Goal: Transaction & Acquisition: Book appointment/travel/reservation

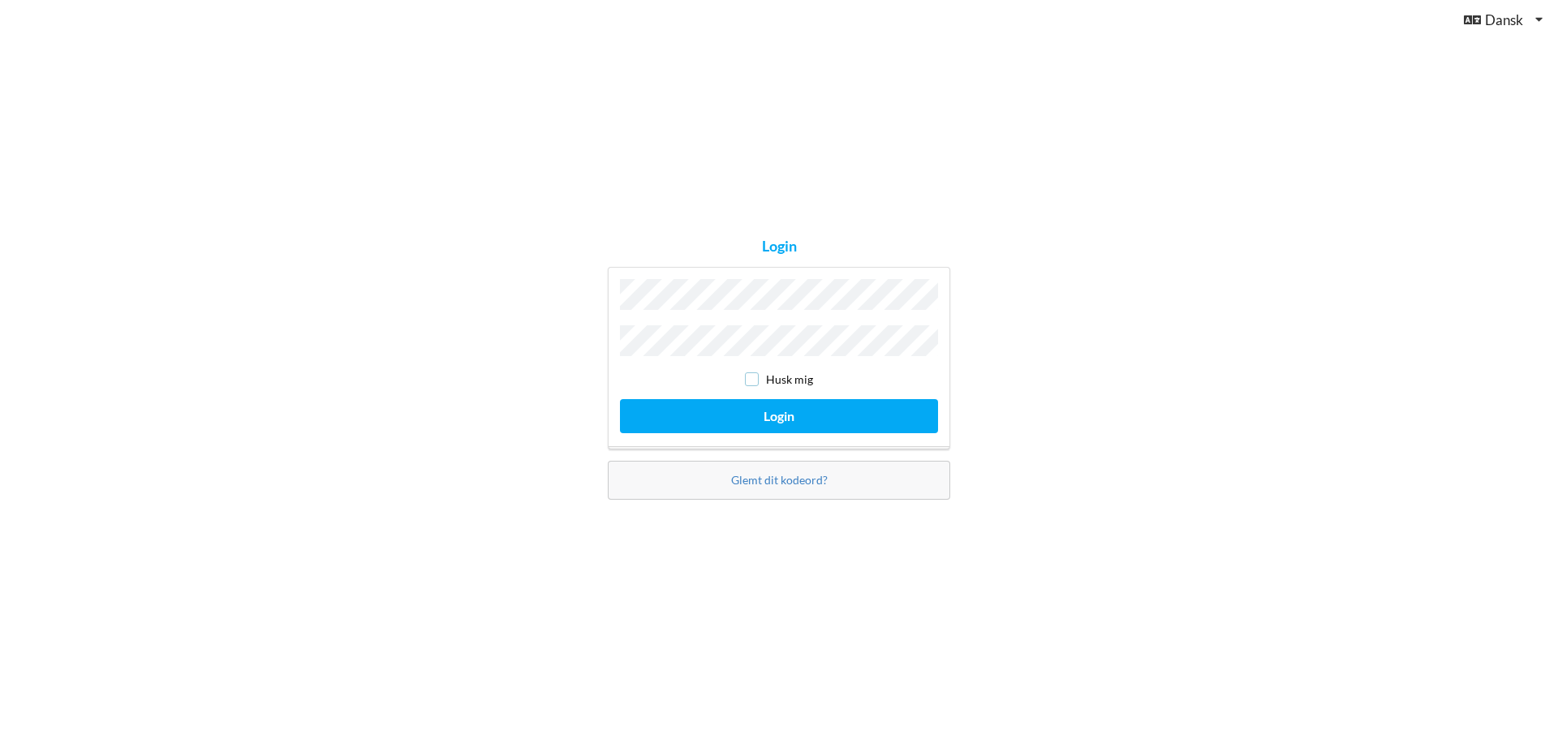
click at [756, 375] on input "checkbox" at bounding box center [752, 380] width 14 height 14
checkbox input "true"
click at [766, 410] on button "Login" at bounding box center [779, 415] width 318 height 33
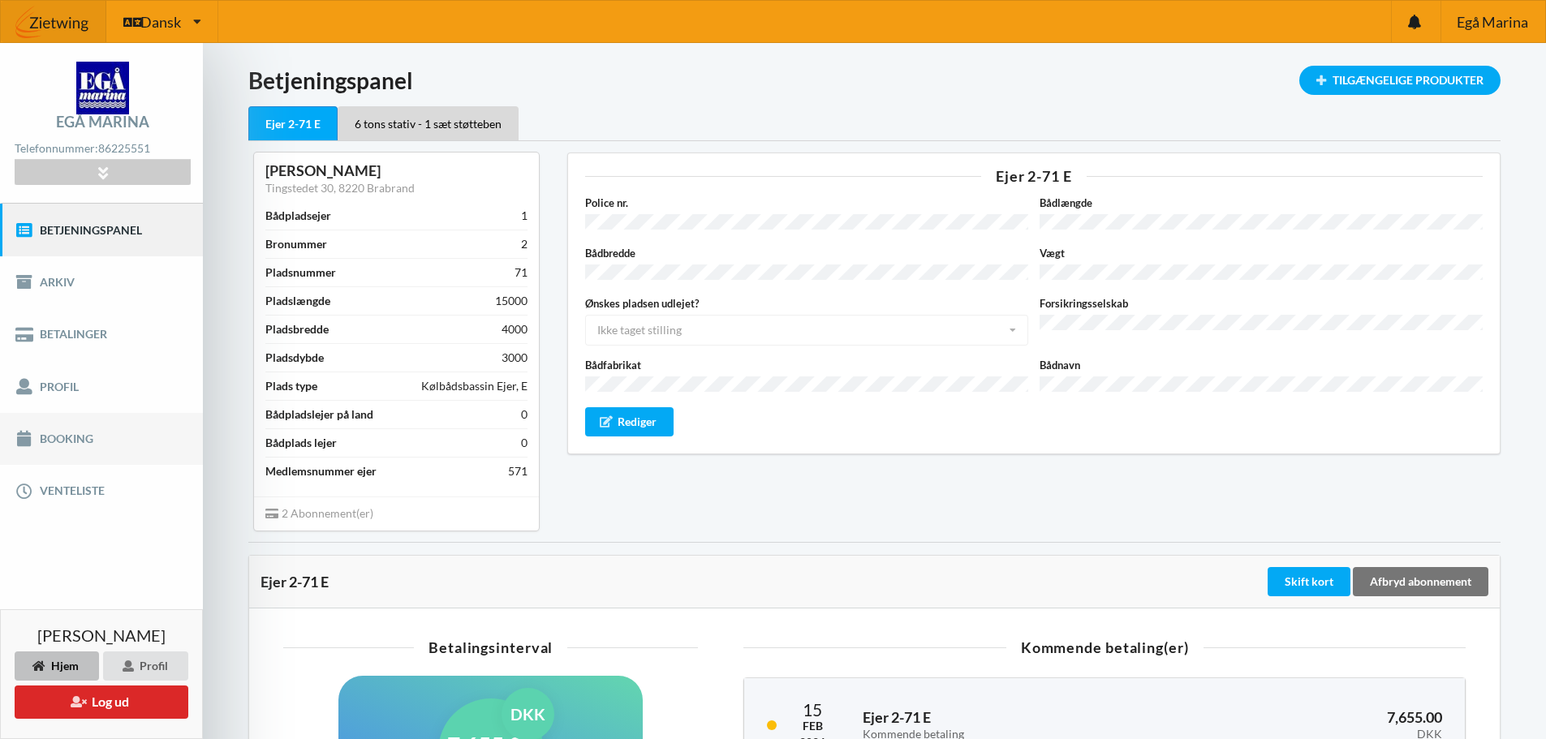
click at [76, 438] on link "Booking" at bounding box center [101, 439] width 203 height 52
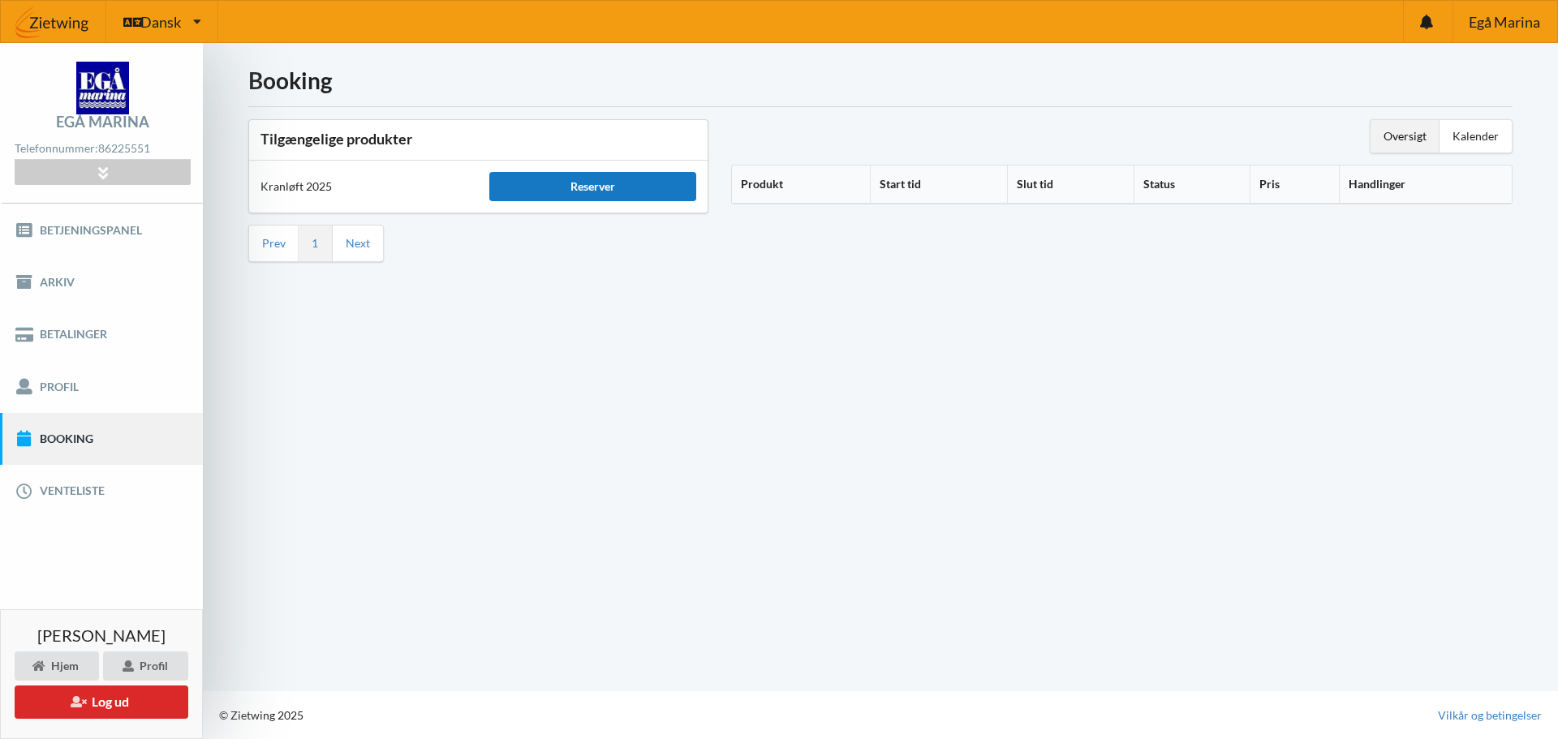
click at [592, 189] on div "Reserver" at bounding box center [592, 186] width 206 height 29
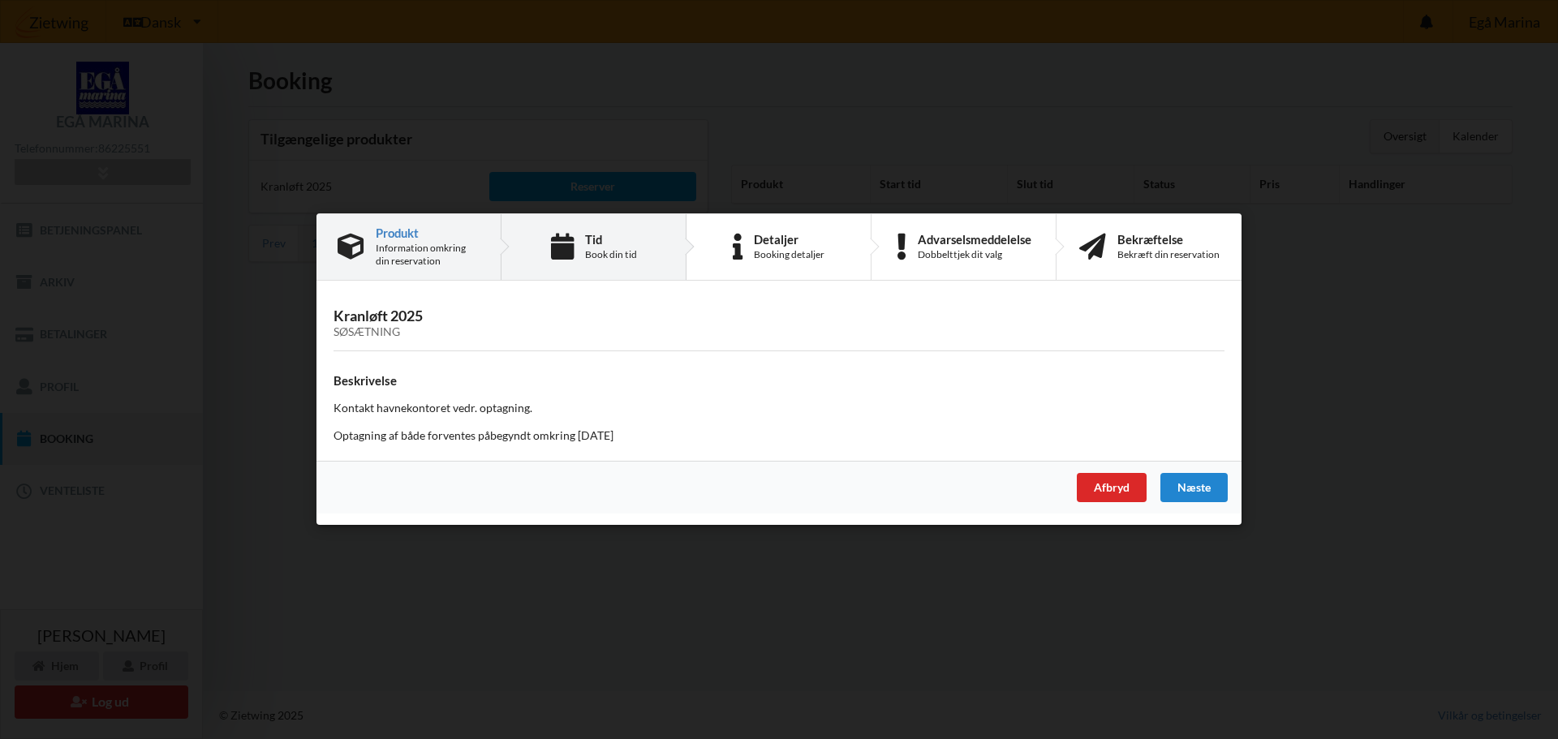
click at [573, 248] on icon at bounding box center [562, 247] width 23 height 27
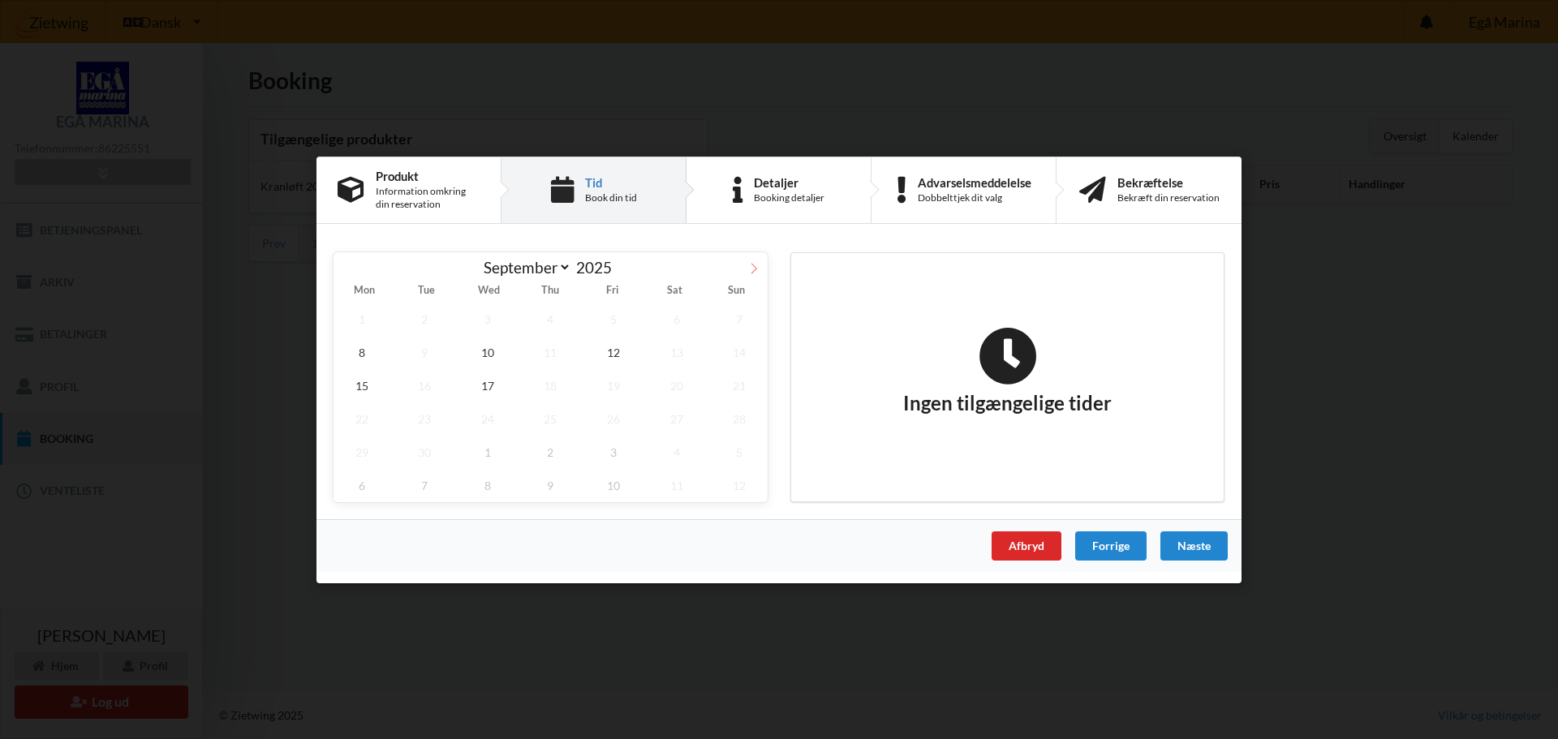
click at [752, 269] on icon at bounding box center [753, 267] width 11 height 11
click at [348, 268] on icon at bounding box center [347, 267] width 11 height 11
click at [753, 269] on icon at bounding box center [753, 267] width 11 height 11
select select "9"
click at [552, 386] on span "16" at bounding box center [551, 384] width 57 height 33
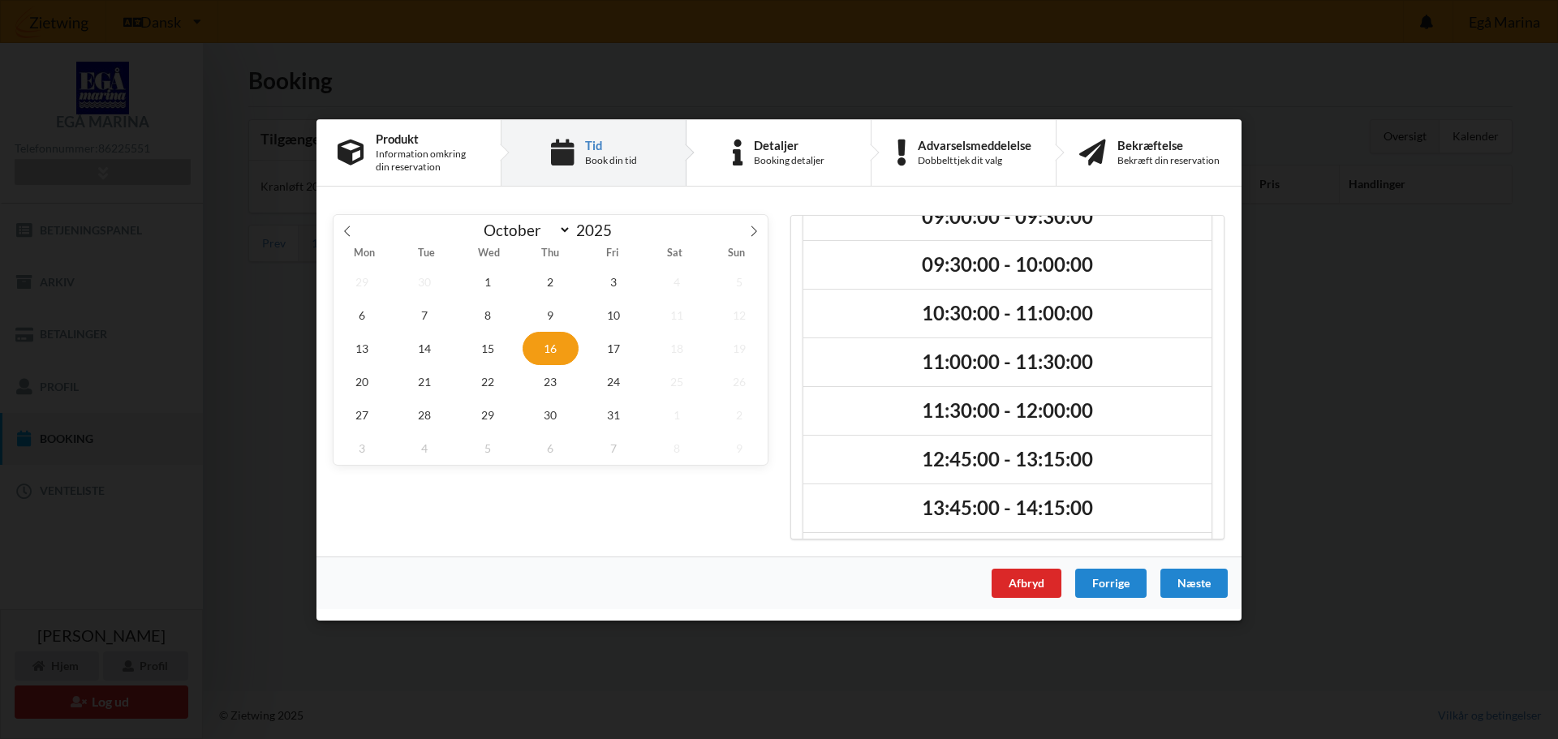
scroll to position [85, 0]
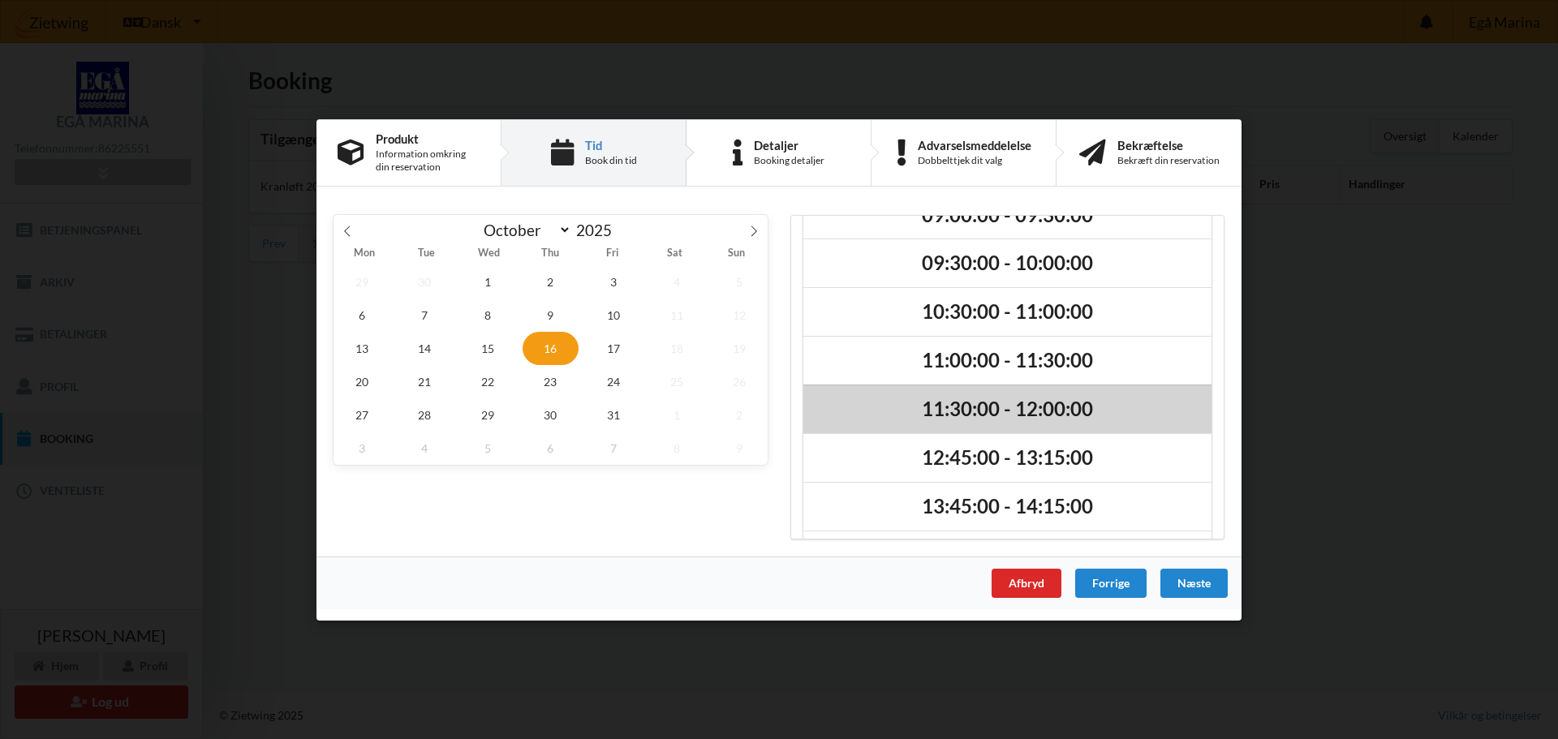
click at [960, 408] on h2 "11:30:00 - 12:00:00" at bounding box center [1008, 409] width 386 height 25
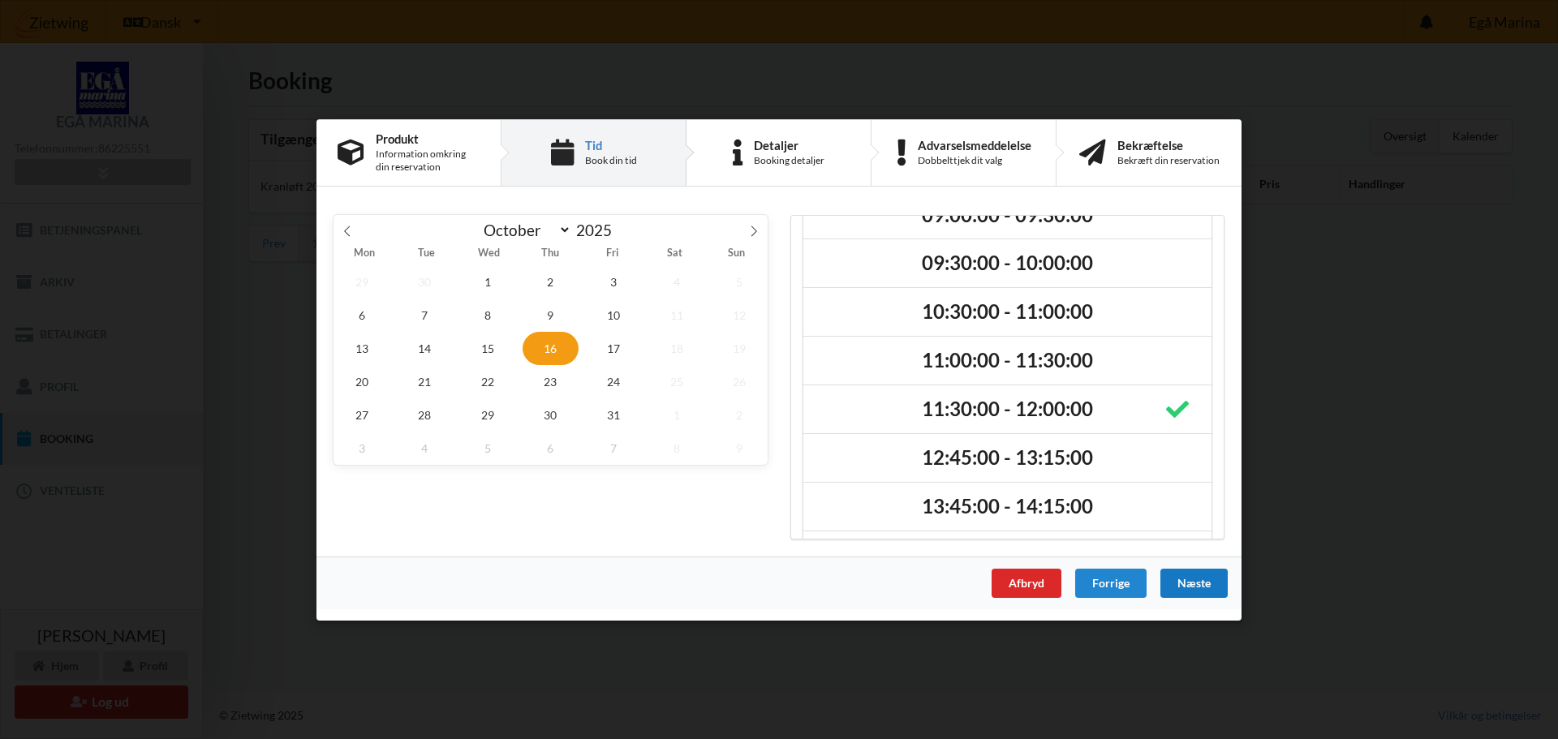
click at [1197, 585] on div "Næste" at bounding box center [1194, 582] width 67 height 29
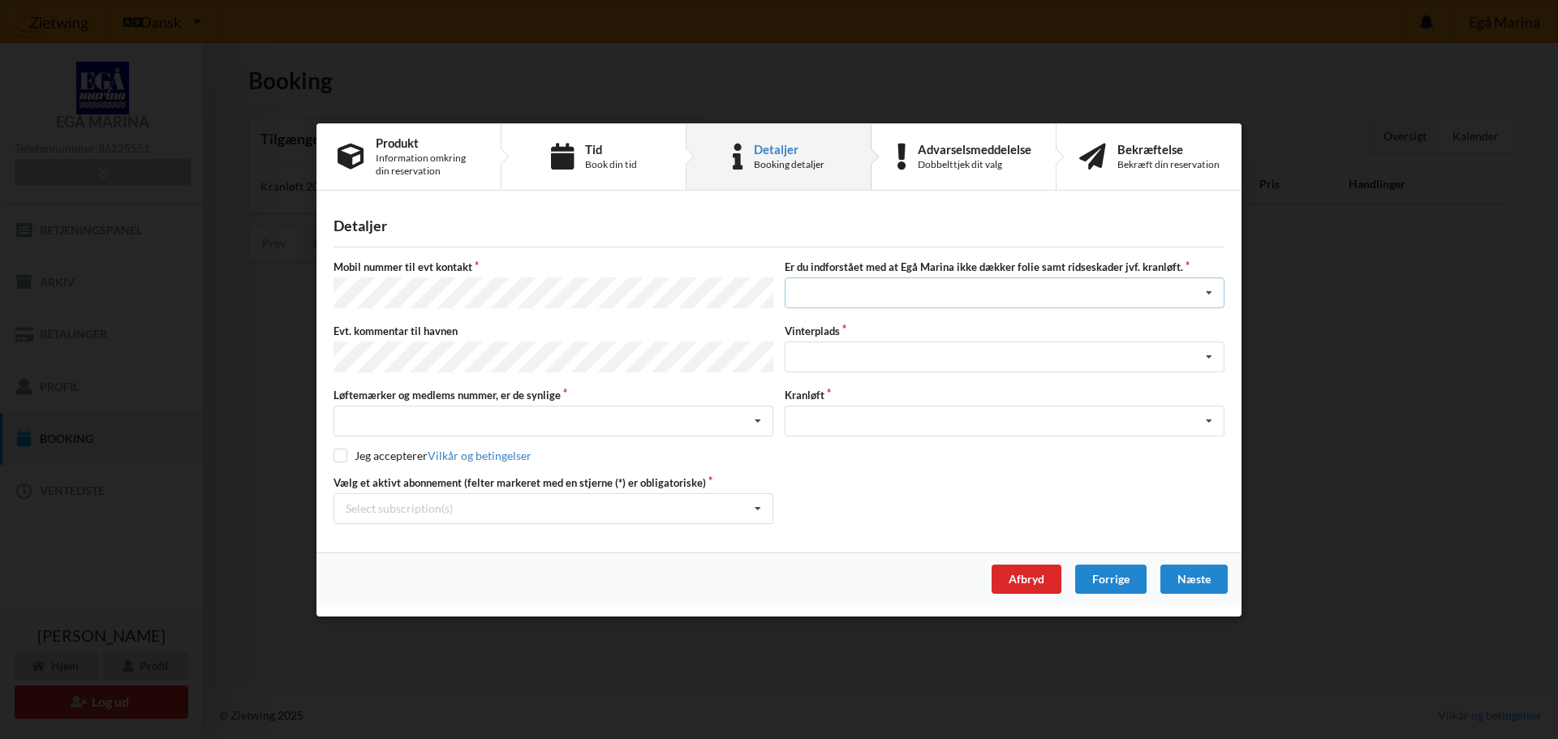
click at [813, 294] on div "Jeg har tæpper med og tager selv ansvaret for eventuelle folie samt ridseskader…" at bounding box center [1005, 293] width 440 height 31
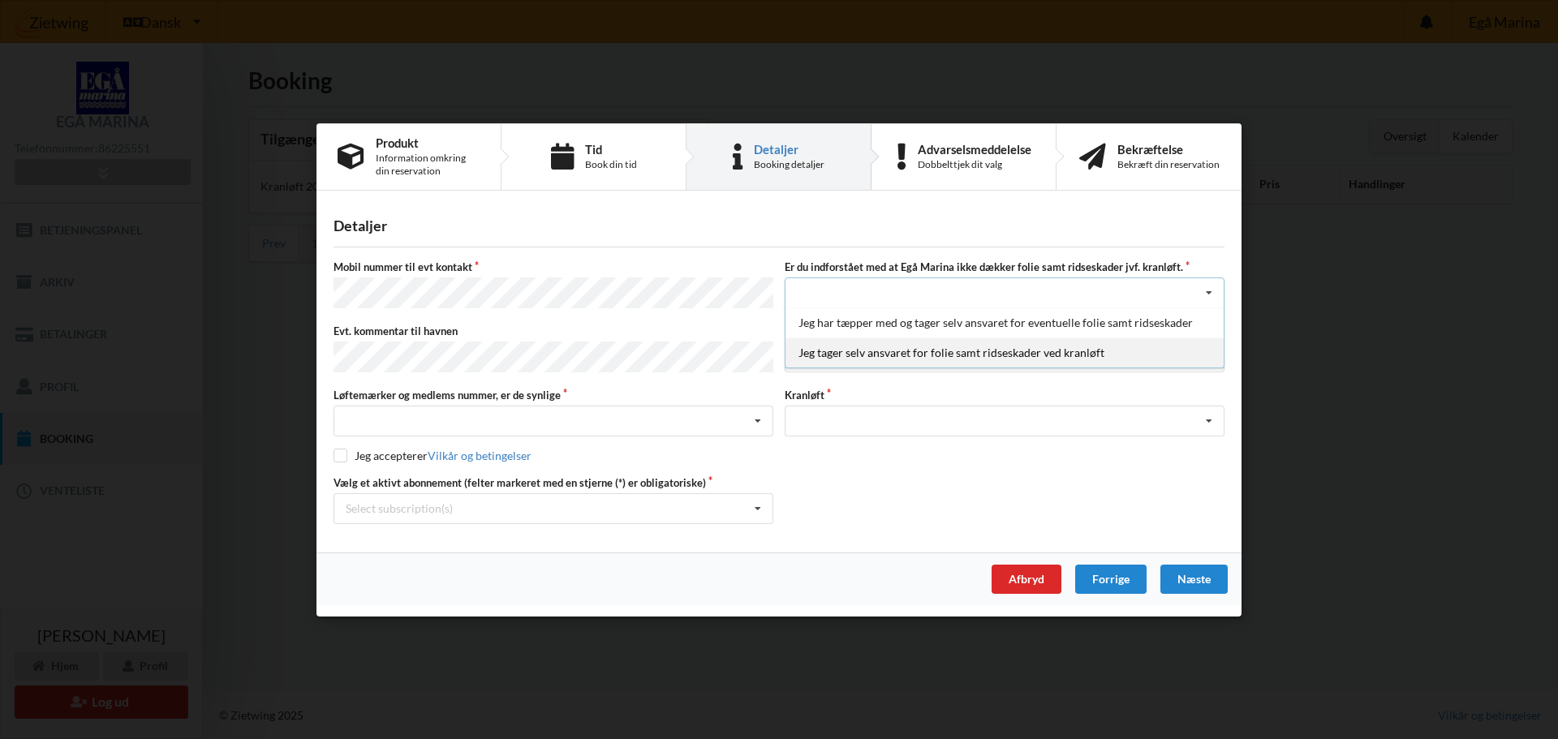
click at [842, 357] on div "Jeg tager selv ansvaret for folie samt ridseskader ved kranløft" at bounding box center [1005, 353] width 438 height 30
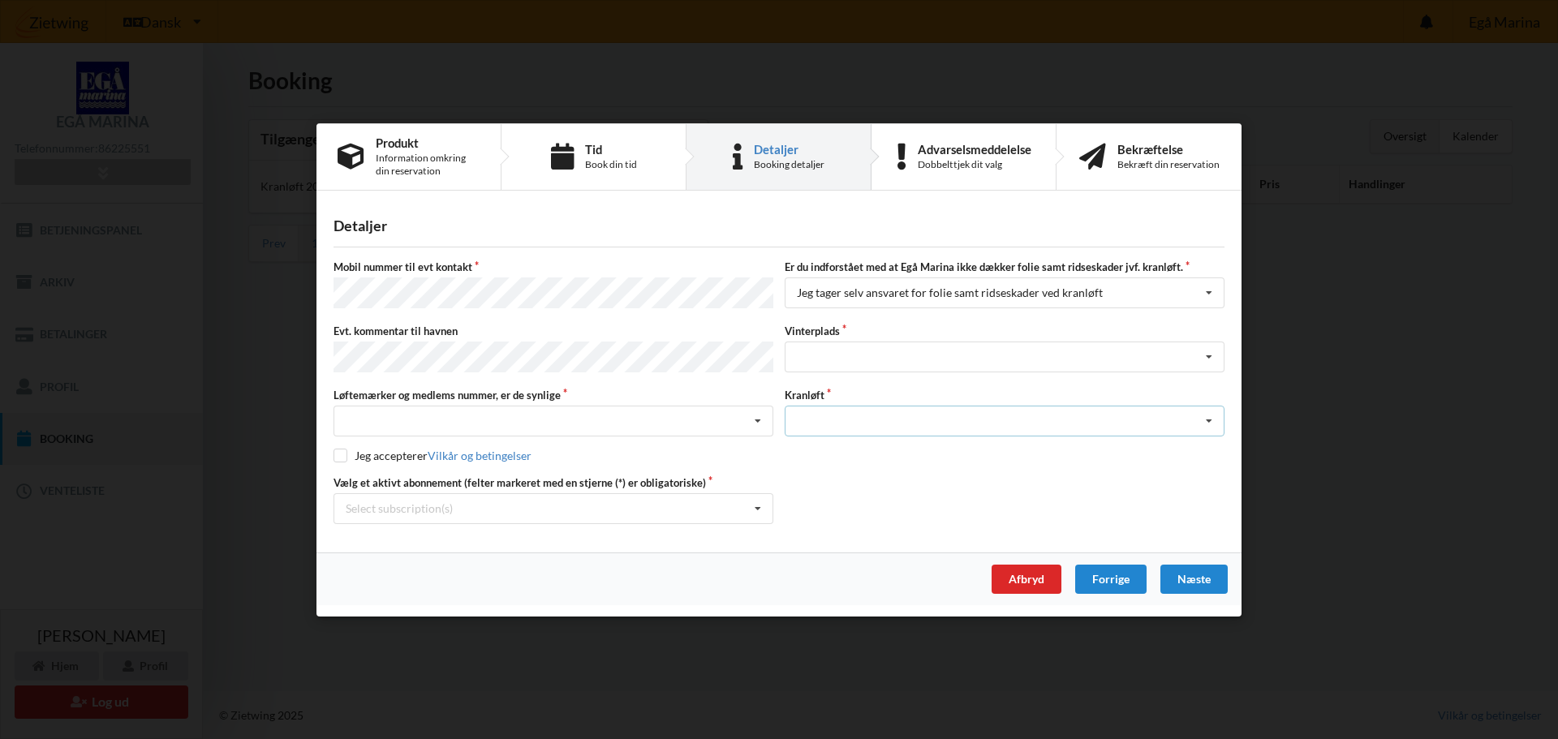
click at [812, 424] on div "Optagning" at bounding box center [1005, 421] width 440 height 31
click at [815, 450] on div "Optagning" at bounding box center [1005, 451] width 438 height 30
click at [812, 347] on div "Landplads nr. 1 Landplads nr. 2 Landplads nr.3 Landplads nr. 4 Landplads nr. 5 …" at bounding box center [1005, 357] width 440 height 31
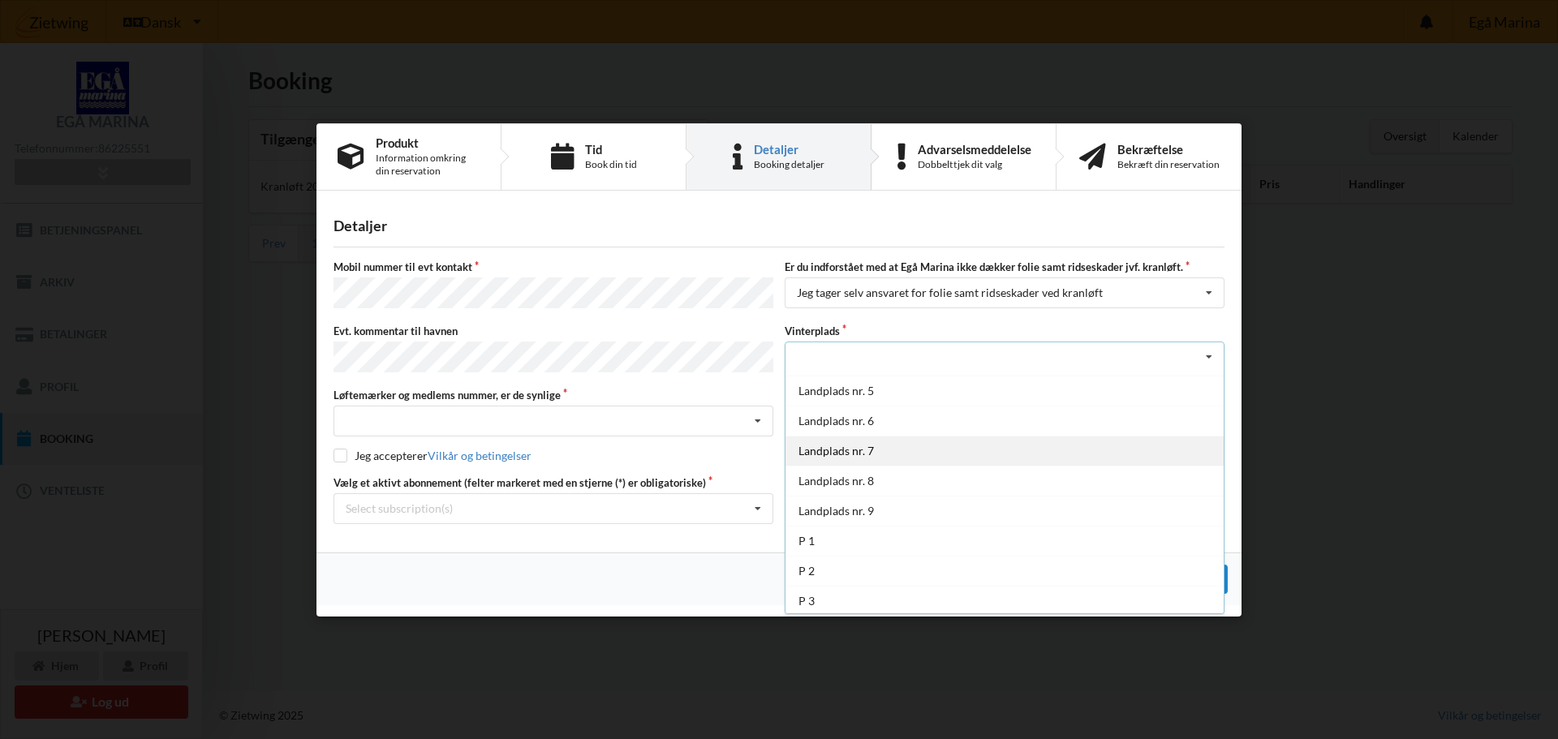
scroll to position [118, 0]
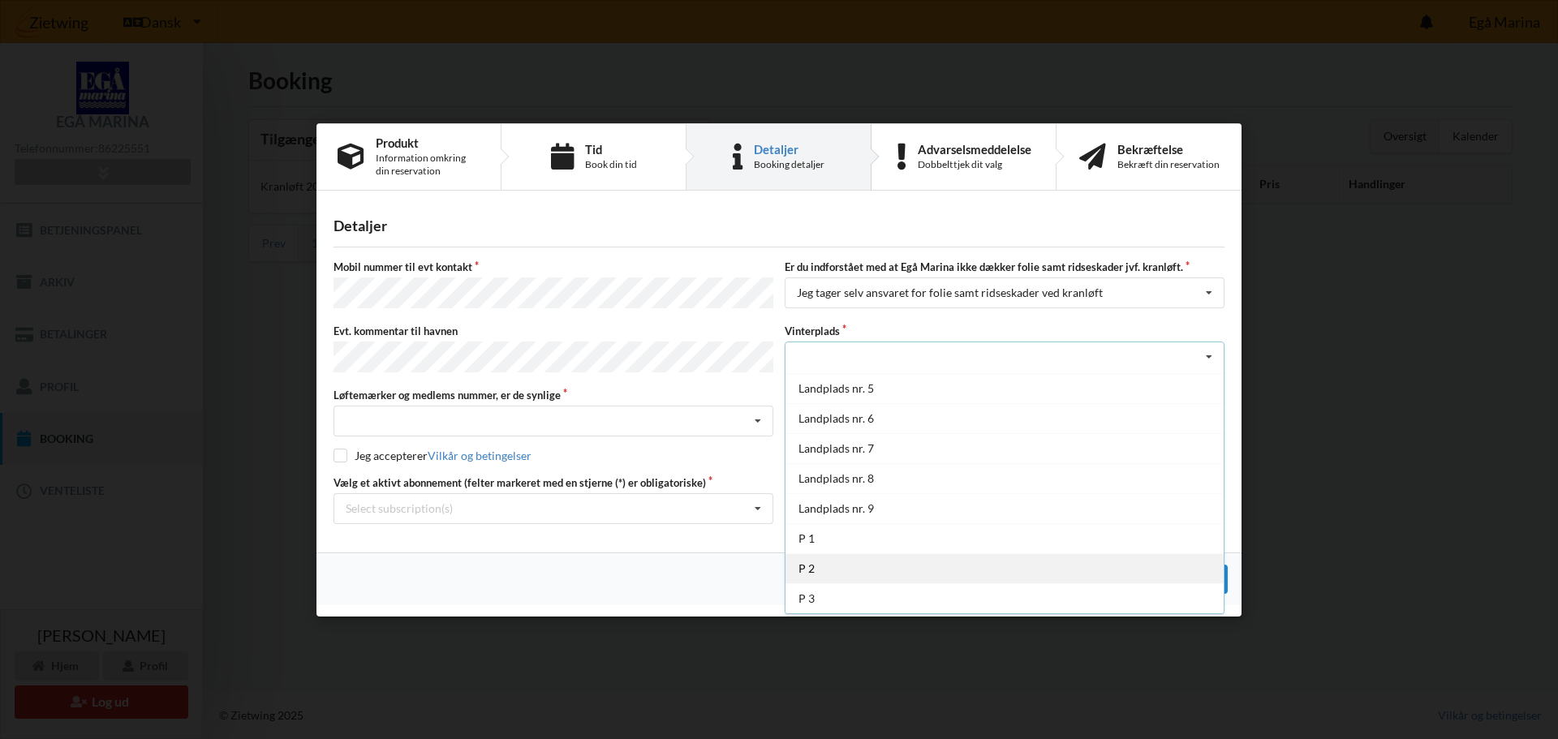
click at [809, 566] on div "P 2" at bounding box center [1005, 569] width 438 height 30
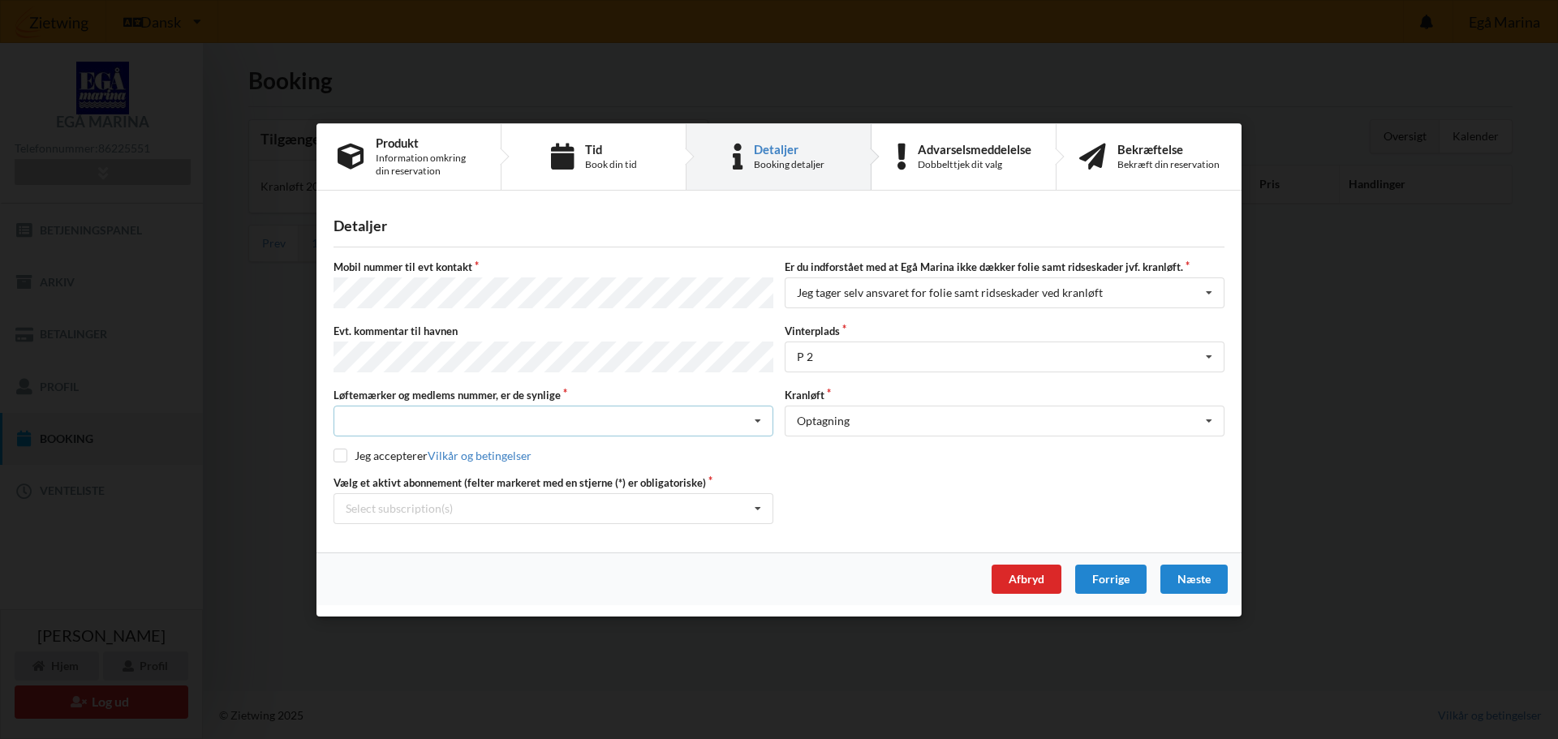
click at [377, 416] on div "Nej, jeg kontakter havnekontoret inden løftet Ja, mine mærker er synlige og int…" at bounding box center [554, 421] width 440 height 31
click at [379, 476] on div "Ja, mine mærker er synlige og intakte" at bounding box center [553, 481] width 438 height 30
click at [342, 452] on input "checkbox" at bounding box center [341, 456] width 14 height 14
checkbox input "true"
click at [405, 506] on div "Select subscription(s)" at bounding box center [399, 509] width 107 height 14
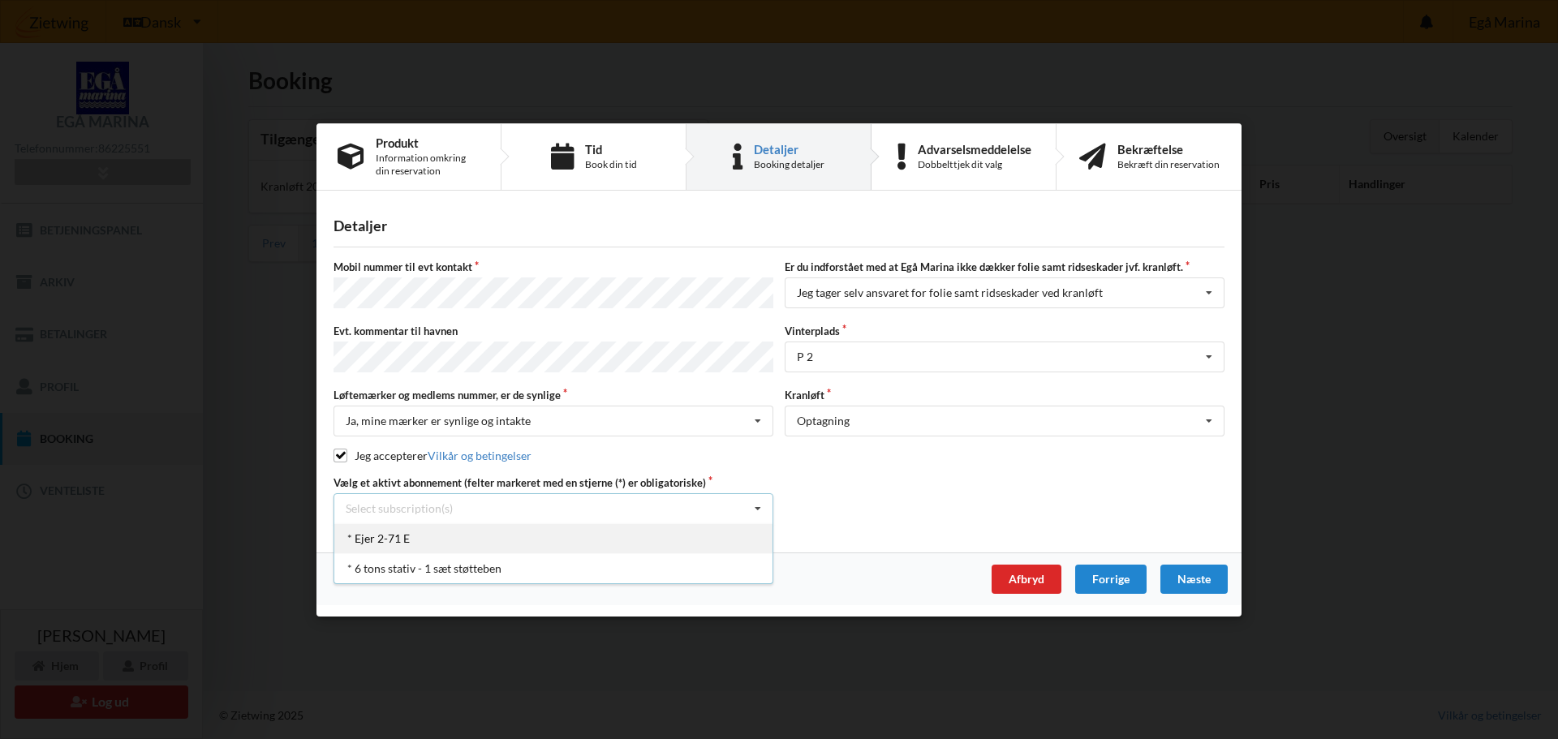
click at [385, 538] on div "* Ejer 2-71 E" at bounding box center [553, 538] width 438 height 30
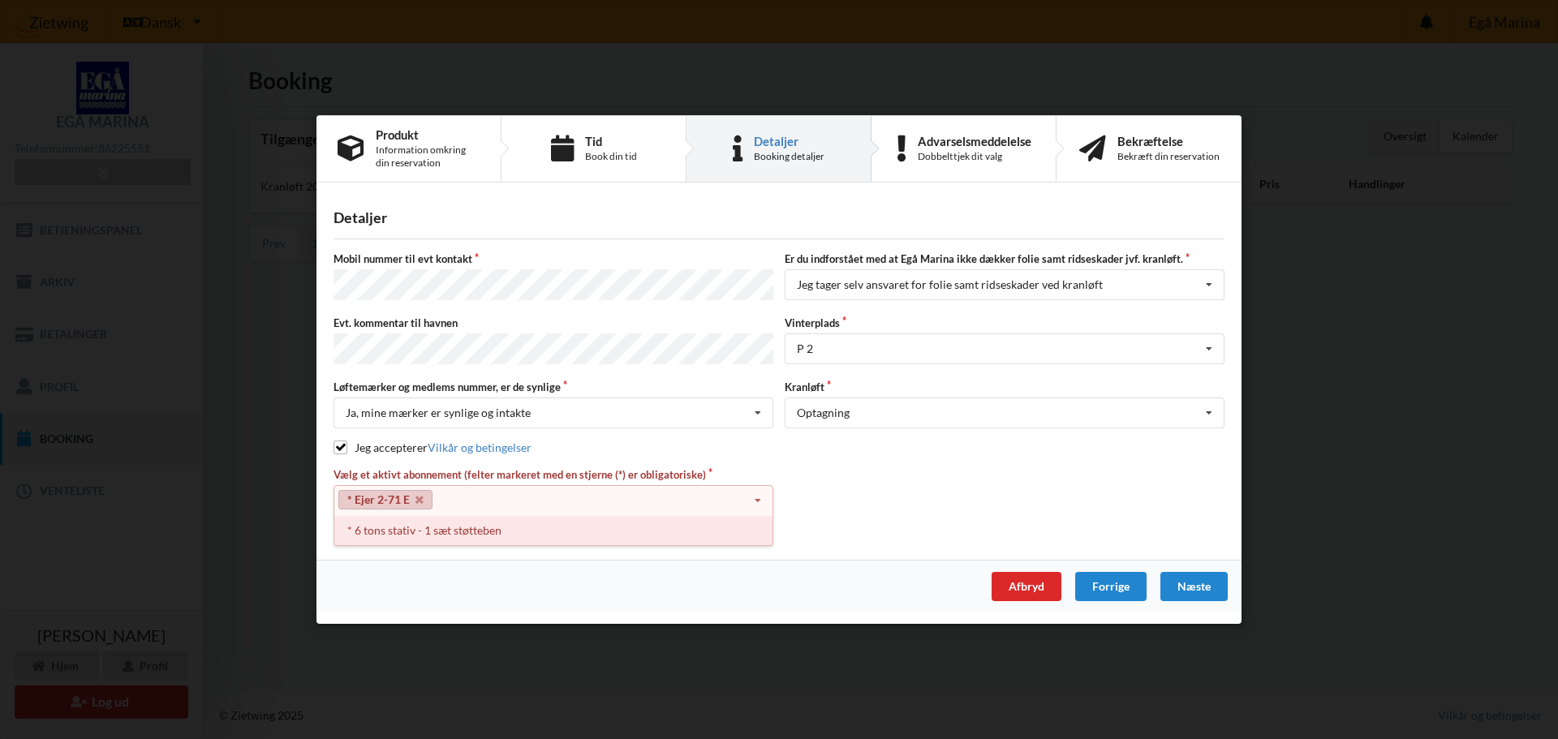
click at [458, 528] on div "* 6 tons stativ - 1 sæt støtteben" at bounding box center [553, 530] width 438 height 30
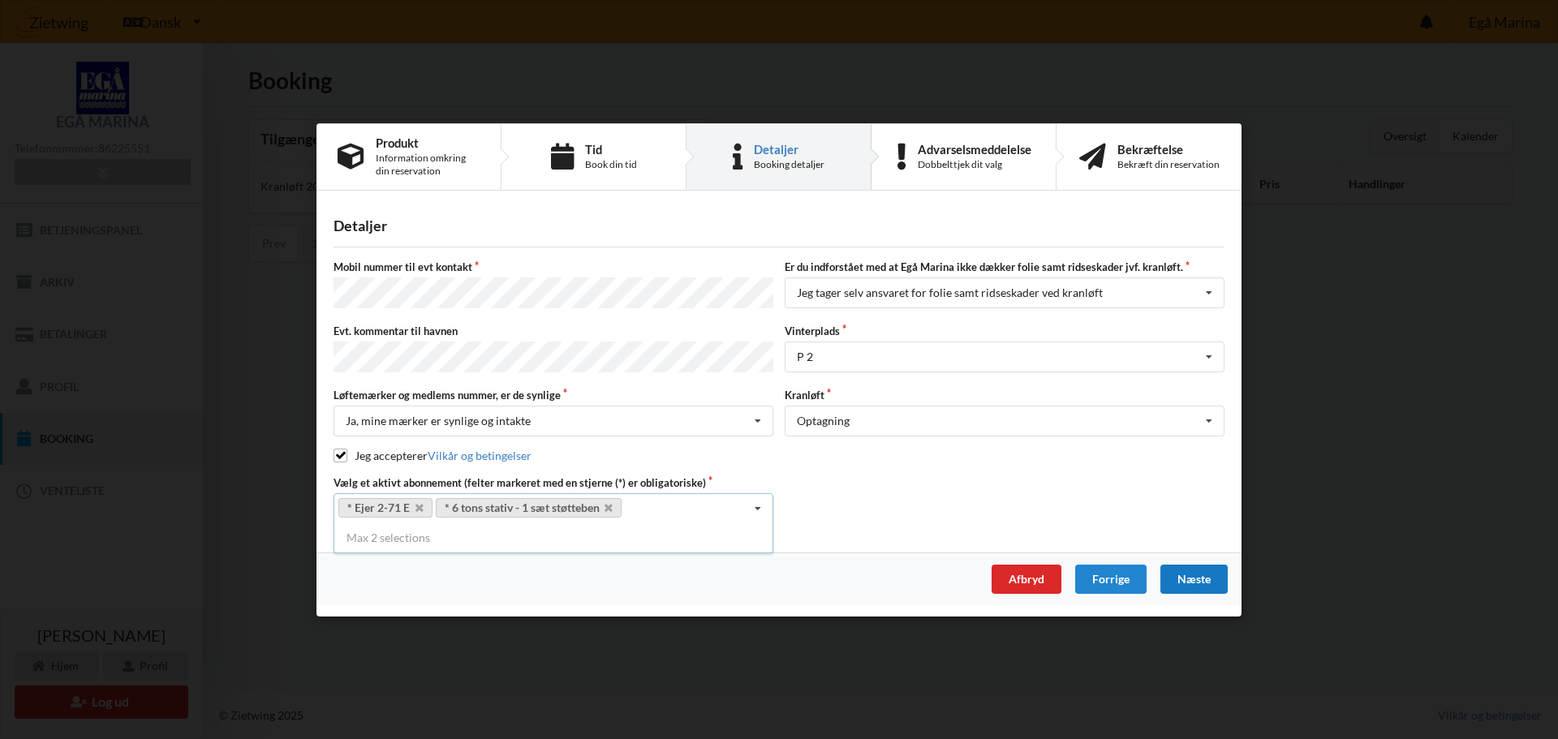
click at [1194, 574] on div "Næste" at bounding box center [1194, 578] width 67 height 29
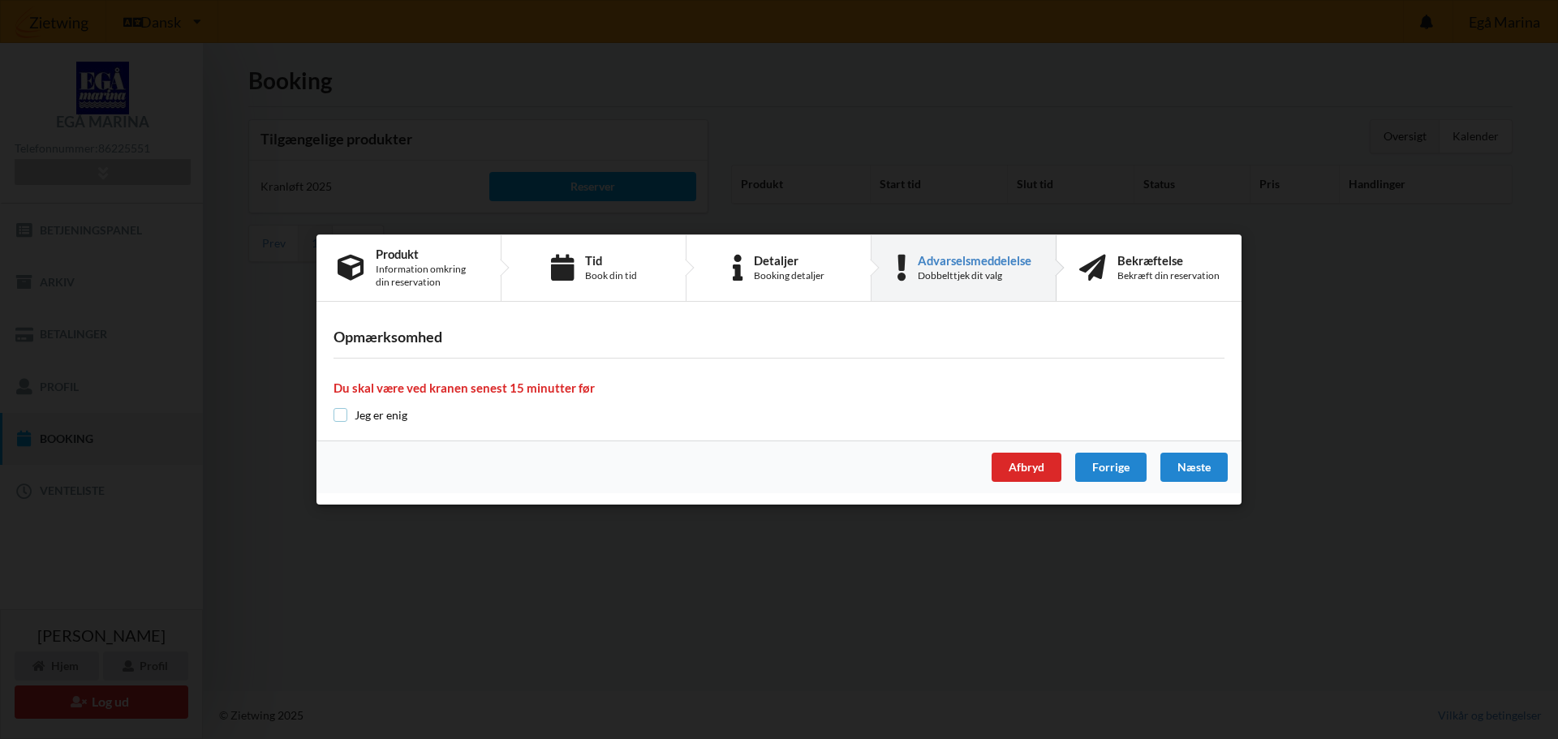
click at [341, 416] on input "checkbox" at bounding box center [341, 415] width 14 height 14
checkbox input "true"
click at [1195, 466] on div "Næste" at bounding box center [1194, 467] width 67 height 29
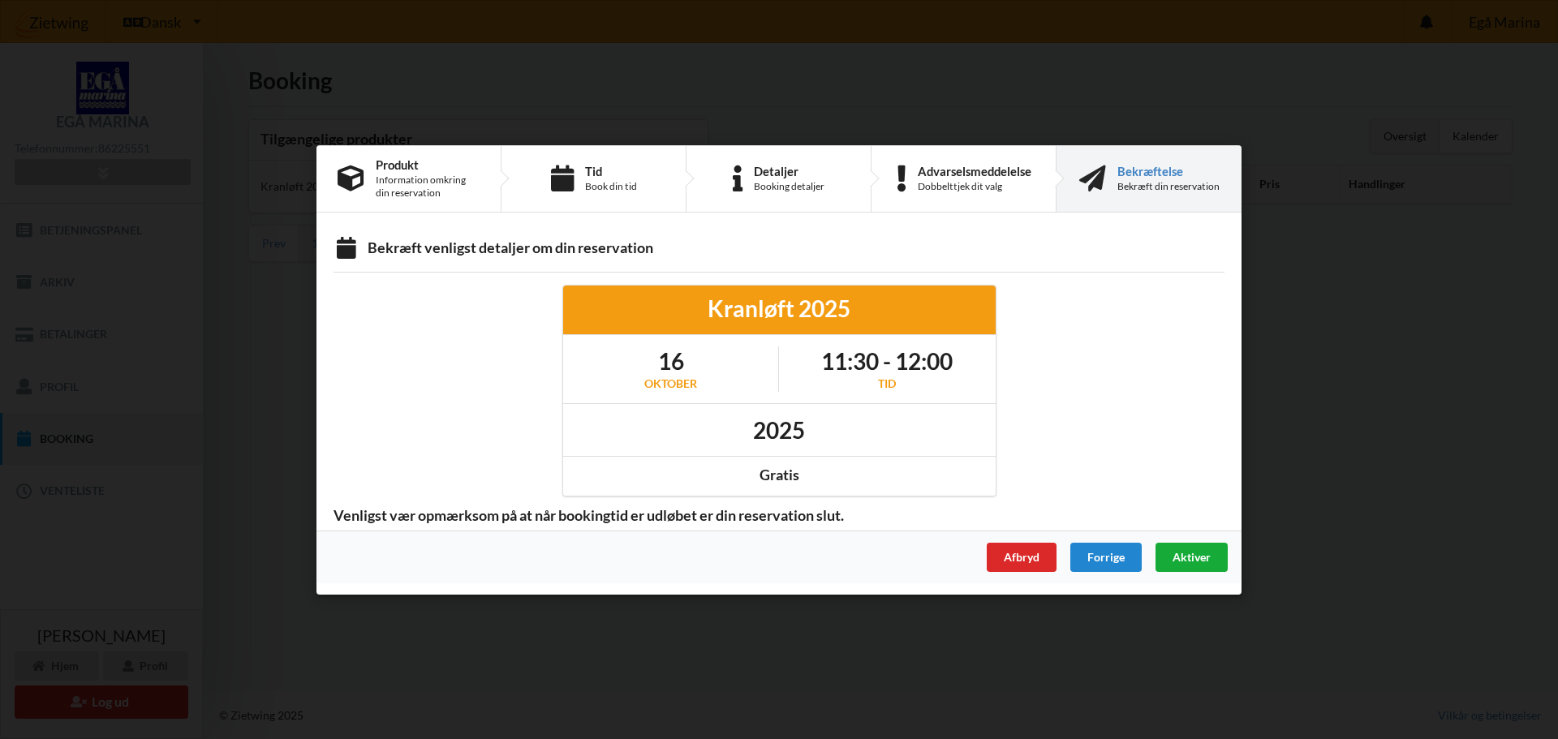
click at [1191, 554] on span "Aktiver" at bounding box center [1192, 556] width 38 height 14
